Goal: Information Seeking & Learning: Understand process/instructions

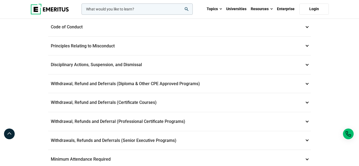
scroll to position [212, 0]
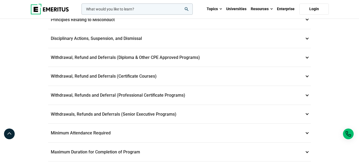
click at [96, 74] on p "Withdrawal, Refund and Deferrals (Certificate Courses) 7" at bounding box center [179, 76] width 263 height 19
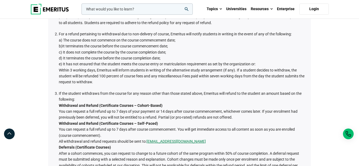
scroll to position [217, 0]
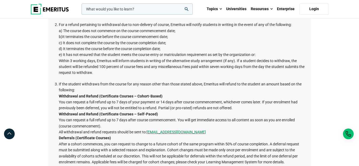
click at [165, 103] on li "If the student withdraws from the course for any reason other than those stated…" at bounding box center [182, 157] width 247 height 152
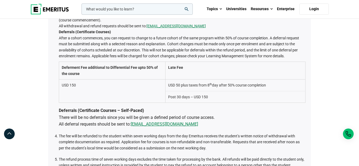
scroll to position [321, 0]
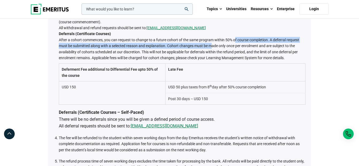
drag, startPoint x: 227, startPoint y: 43, endPoint x: 211, endPoint y: 45, distance: 16.2
click at [211, 45] on li "If the student withdraws from the course for any reason other than those stated…" at bounding box center [182, 53] width 247 height 152
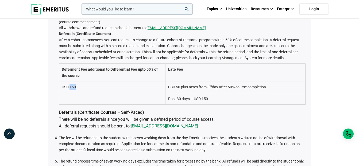
drag, startPoint x: 80, startPoint y: 88, endPoint x: 70, endPoint y: 89, distance: 10.4
click at [70, 89] on td "USD 150" at bounding box center [112, 92] width 106 height 23
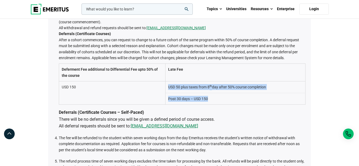
drag, startPoint x: 167, startPoint y: 87, endPoint x: 214, endPoint y: 100, distance: 49.4
click at [214, 100] on tbody "Deferment Fee additional to Differential Fee upto 50% of the course Late Fee US…" at bounding box center [182, 84] width 246 height 41
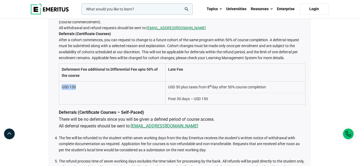
drag, startPoint x: 87, startPoint y: 88, endPoint x: 59, endPoint y: 87, distance: 28.1
click at [59, 87] on td "USD 150" at bounding box center [112, 92] width 106 height 23
drag, startPoint x: 59, startPoint y: 87, endPoint x: 88, endPoint y: 87, distance: 28.9
click at [88, 87] on td "USD 150" at bounding box center [112, 92] width 106 height 23
click at [75, 85] on td "USD 150" at bounding box center [112, 92] width 106 height 23
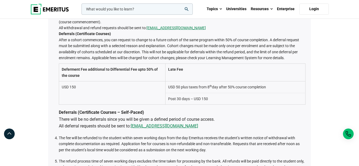
click at [75, 85] on td "USD 150" at bounding box center [112, 92] width 106 height 23
click at [211, 61] on li "If the student withdraws from the course for any reason other than those stated…" at bounding box center [182, 53] width 247 height 152
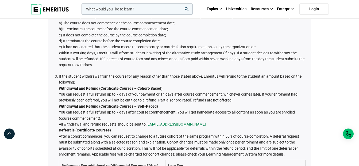
scroll to position [214, 0]
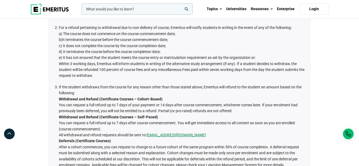
click at [168, 104] on li "If the student withdraws from the course for any reason other than those stated…" at bounding box center [182, 160] width 247 height 152
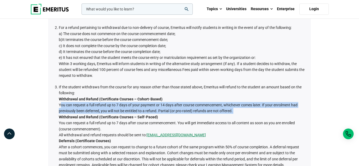
click at [168, 104] on li "If the student withdraws from the course for any reason other than those stated…" at bounding box center [182, 160] width 247 height 152
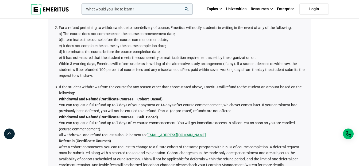
click at [249, 72] on li "For a refund pertaining to withdrawal due to non-delivery of course, Emeritus w…" at bounding box center [182, 52] width 247 height 54
